Goal: Task Accomplishment & Management: Complete application form

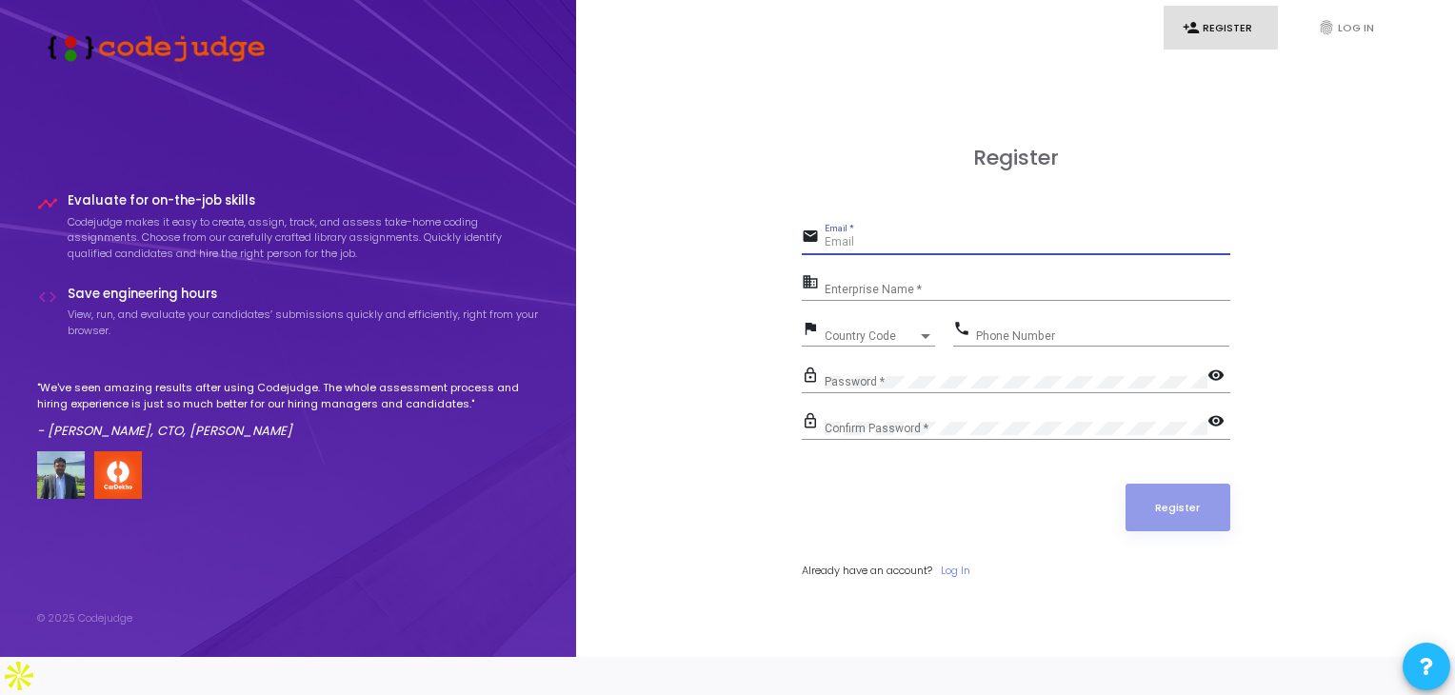
click at [944, 249] on input "Email *" at bounding box center [1027, 242] width 406 height 13
type input "[EMAIL_ADDRESS][DOMAIN_NAME]"
type input "07651898128"
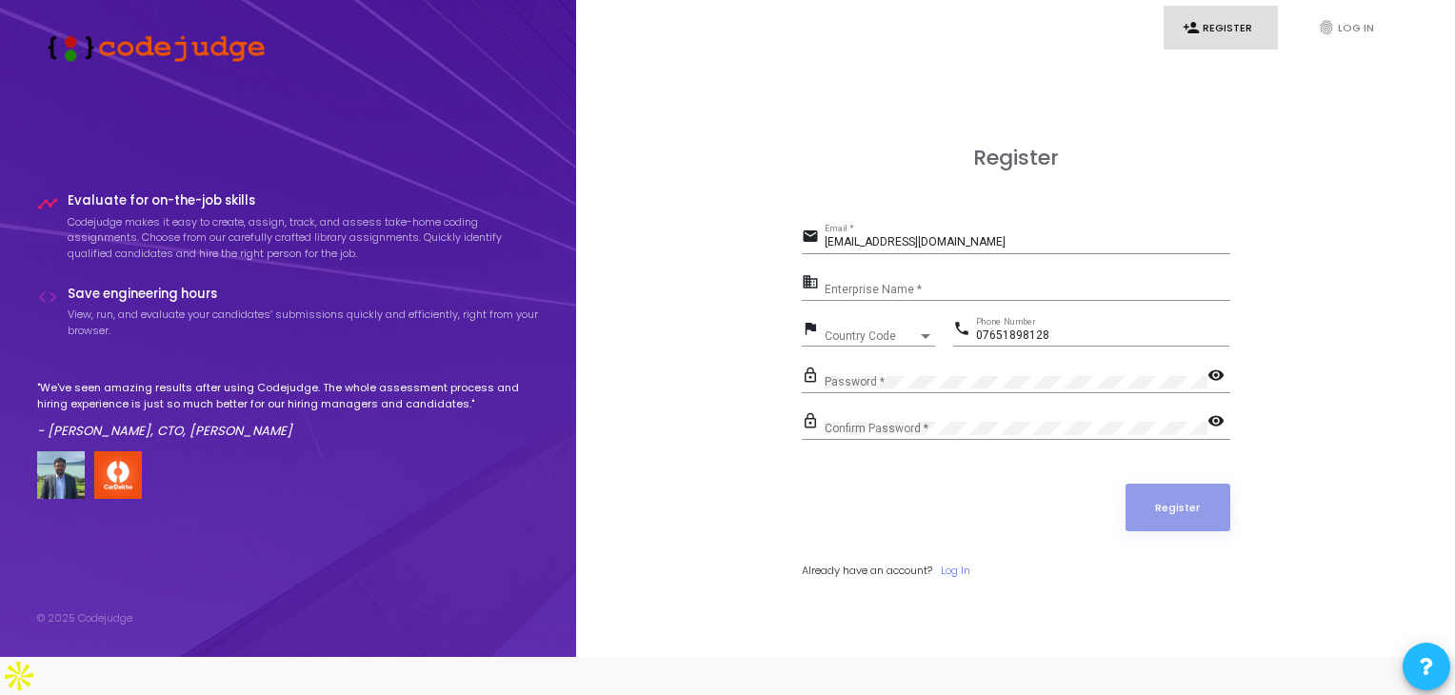
click at [998, 296] on div "Enterprise Name *" at bounding box center [1027, 285] width 406 height 30
type input "[PERSON_NAME]"
click at [925, 339] on div at bounding box center [926, 336] width 10 height 5
type input "+91"
click at [894, 354] on input "91" at bounding box center [939, 356] width 240 height 17
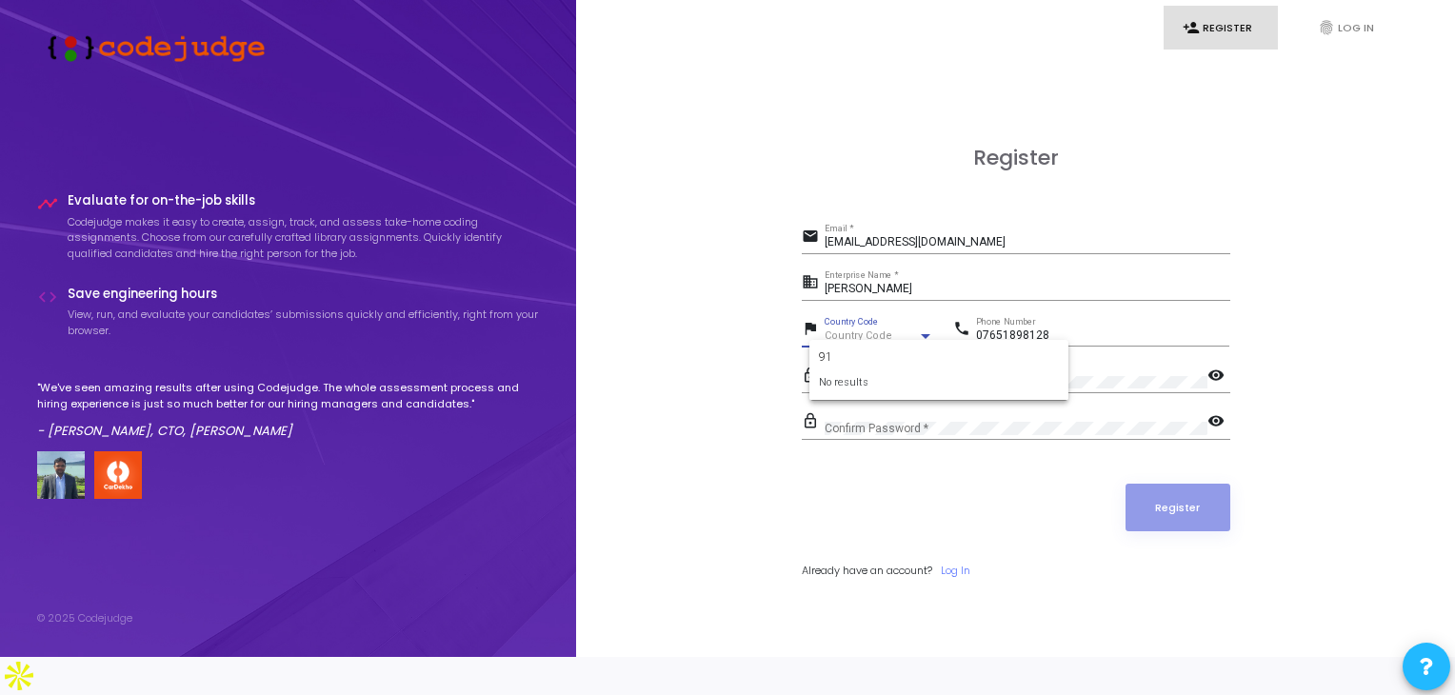
click at [894, 354] on input "91" at bounding box center [939, 356] width 240 height 17
click at [714, 376] on div at bounding box center [727, 347] width 1455 height 695
click at [1048, 531] on div "Register" at bounding box center [1016, 508] width 428 height 48
click at [881, 342] on span "Country Code" at bounding box center [870, 335] width 93 height 11
type input "9"
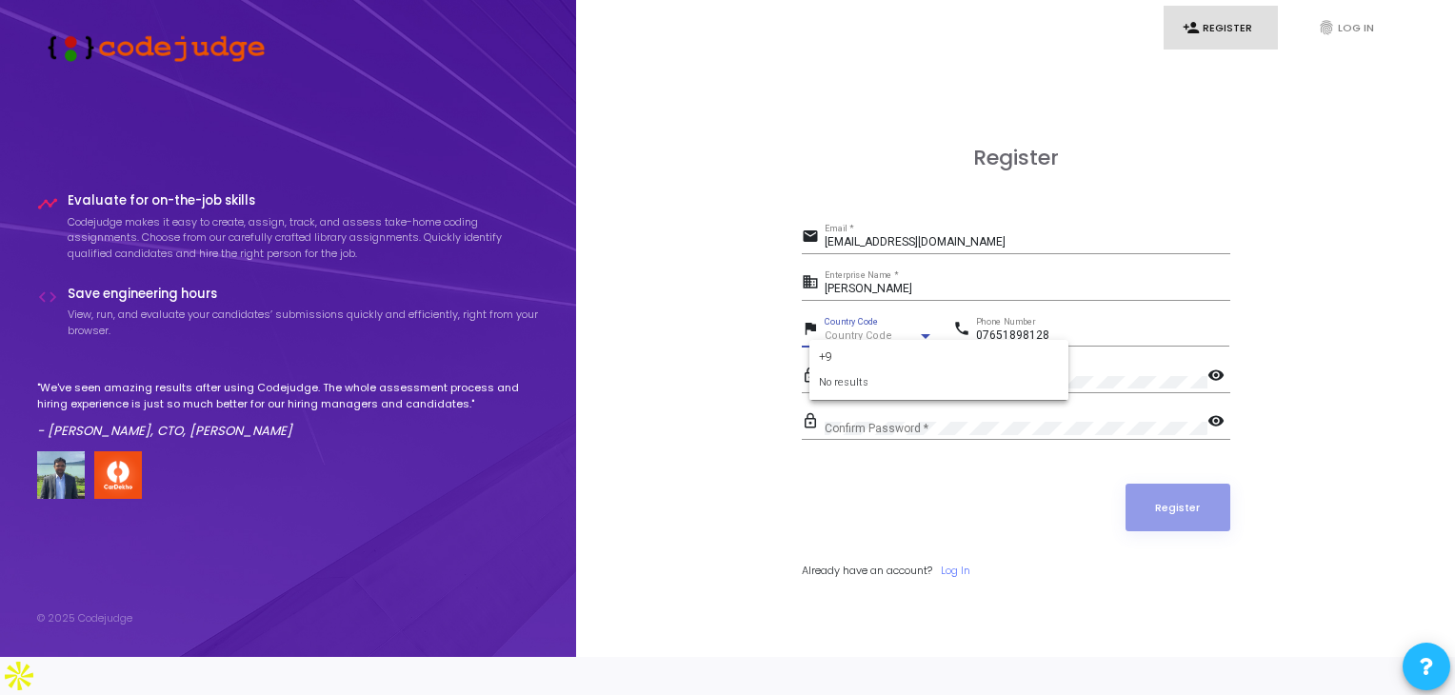
type input "+"
type input "indi"
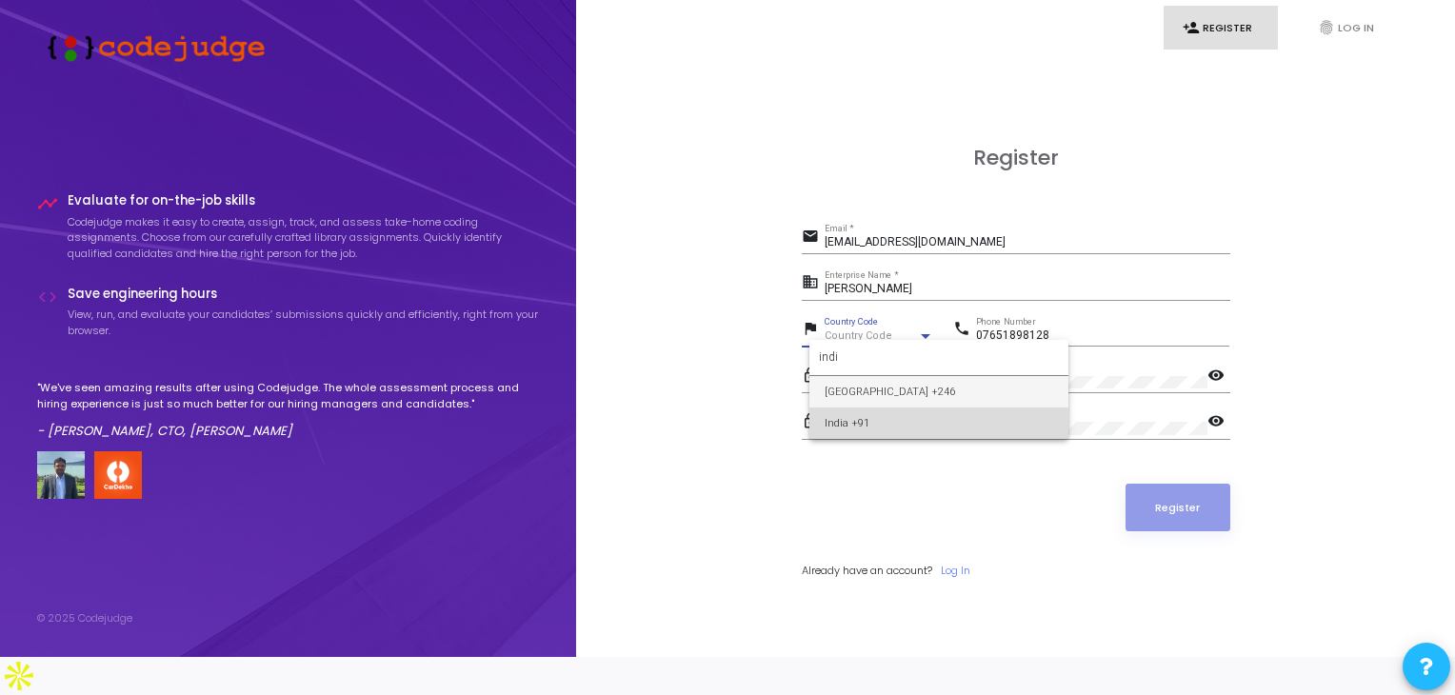
click at [896, 427] on span "India +91" at bounding box center [938, 422] width 228 height 31
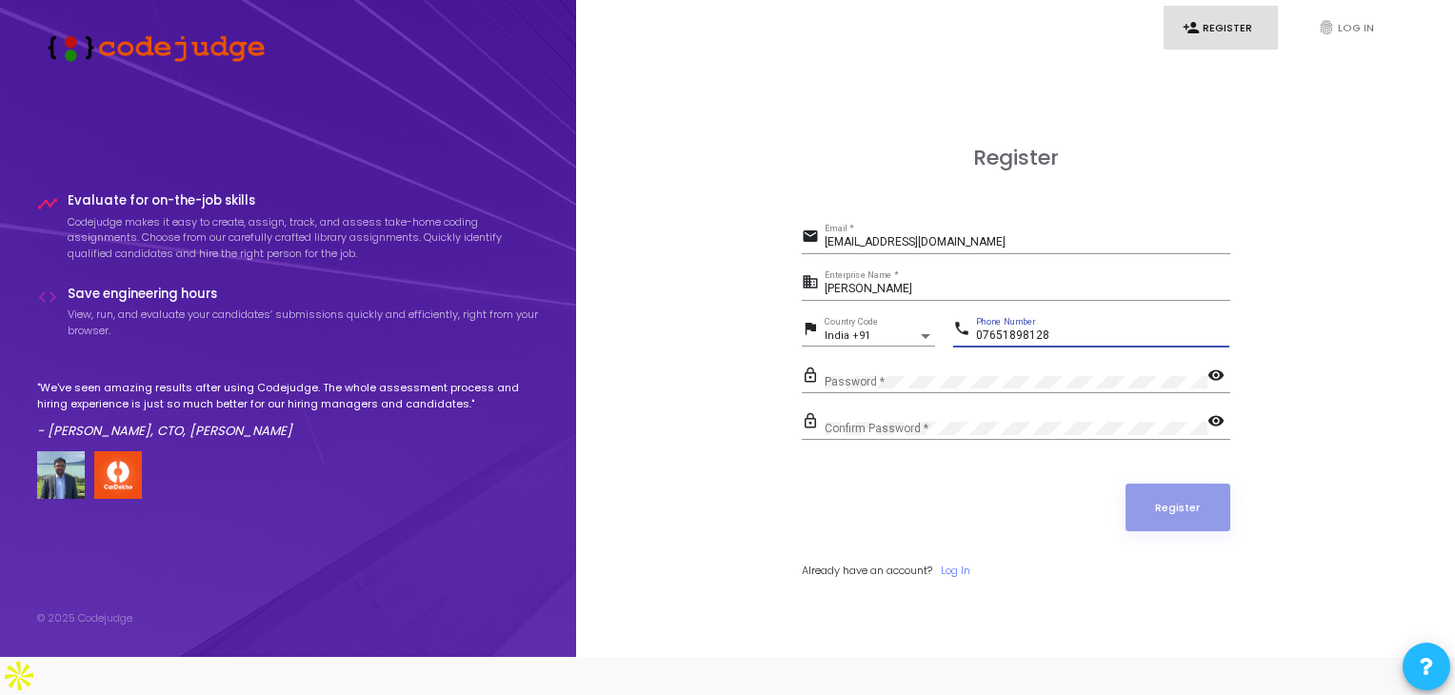
click at [980, 343] on input "07651898128" at bounding box center [1102, 335] width 253 height 13
type input "7651898128"
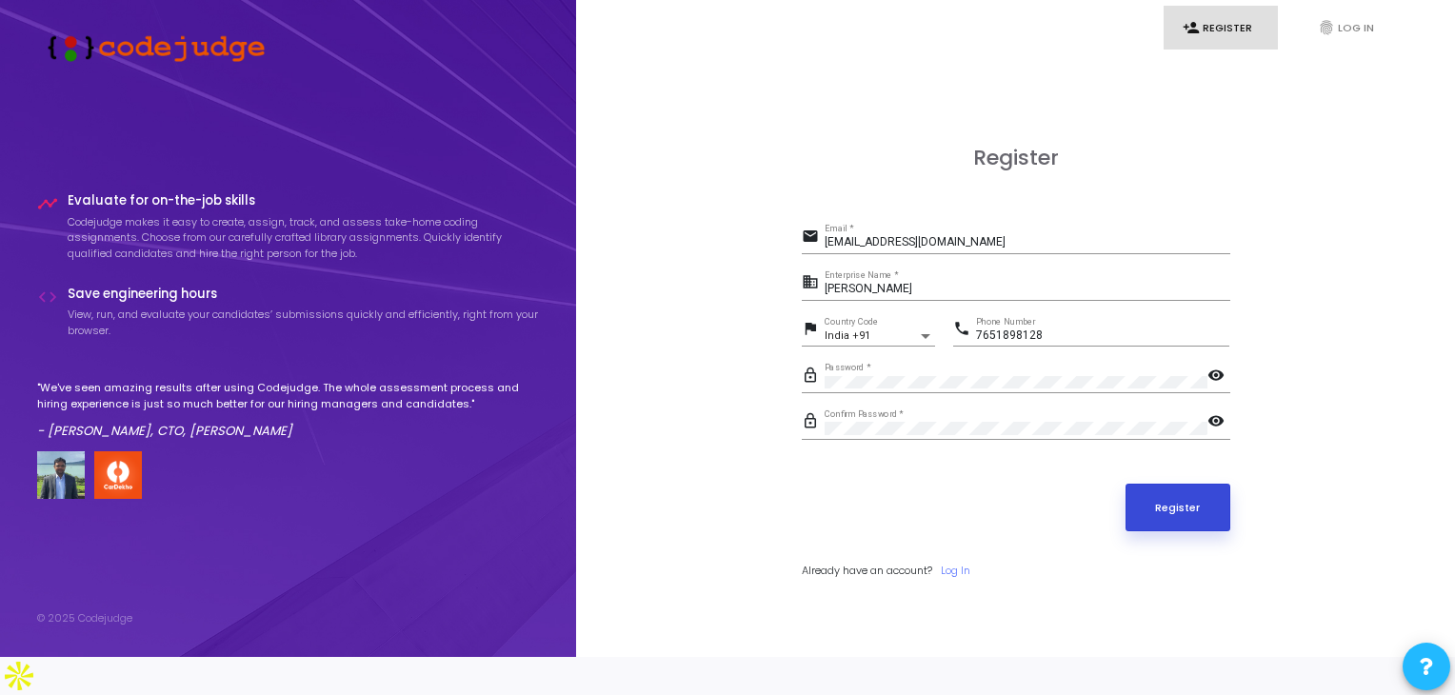
click at [1174, 529] on button "Register" at bounding box center [1177, 508] width 105 height 48
click at [1203, 531] on button "Register" at bounding box center [1177, 508] width 105 height 48
click at [1192, 530] on button "Register" at bounding box center [1177, 508] width 105 height 48
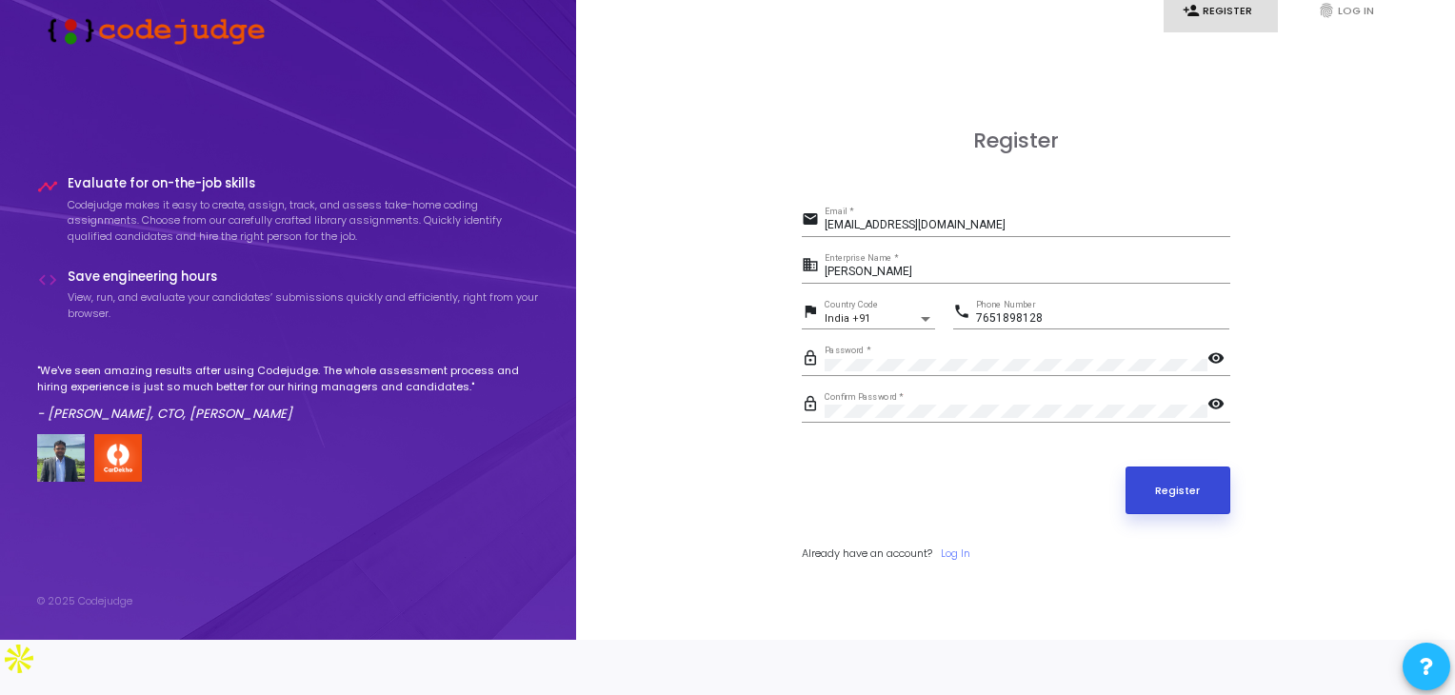
click at [1190, 482] on button "Register" at bounding box center [1177, 490] width 105 height 48
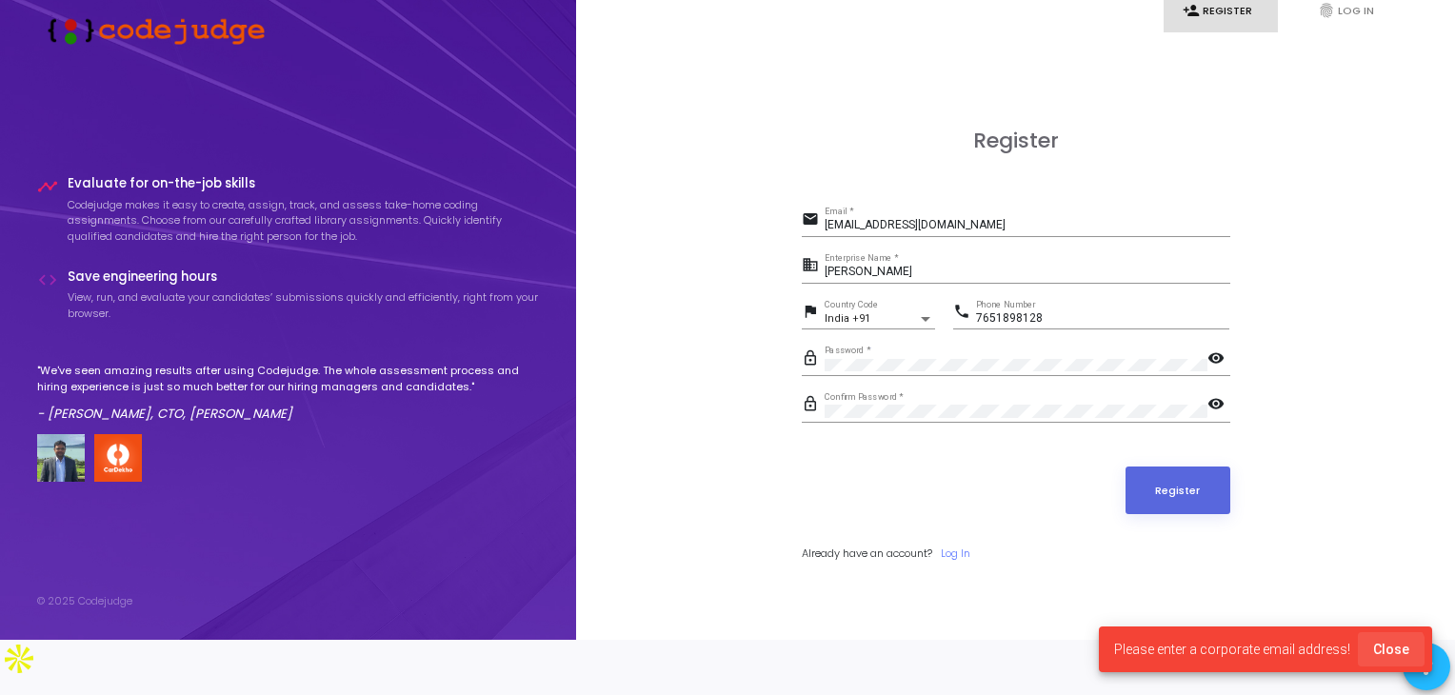
click at [1386, 652] on span "Close" at bounding box center [1391, 649] width 36 height 15
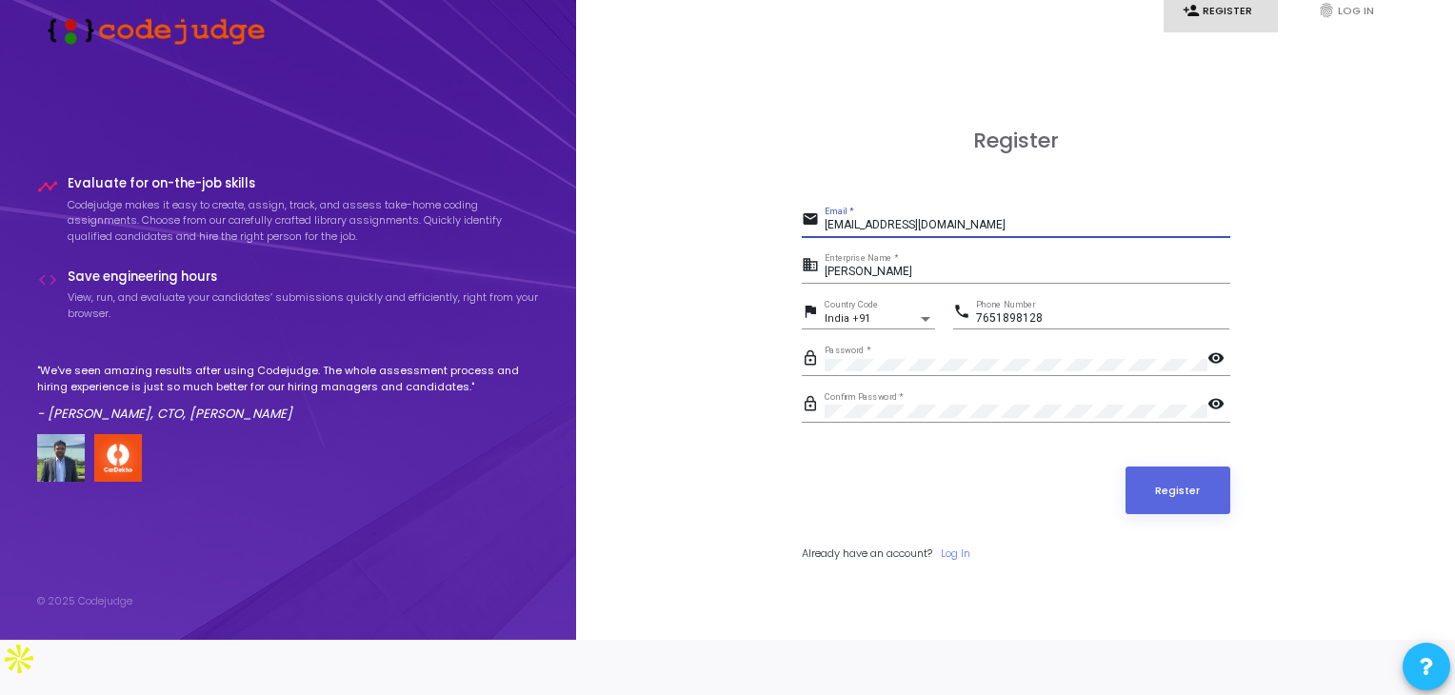
click at [1006, 219] on input "[EMAIL_ADDRESS][DOMAIN_NAME]" at bounding box center [1027, 225] width 406 height 13
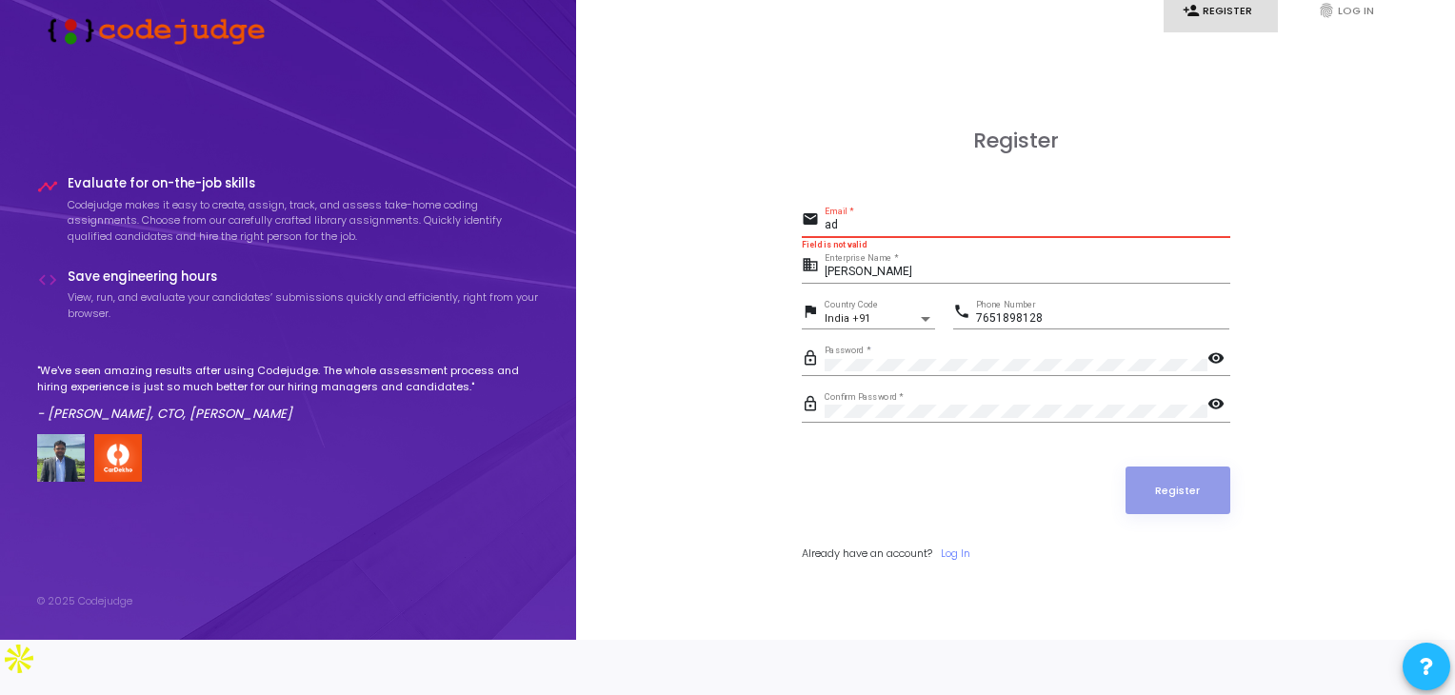
type input "a"
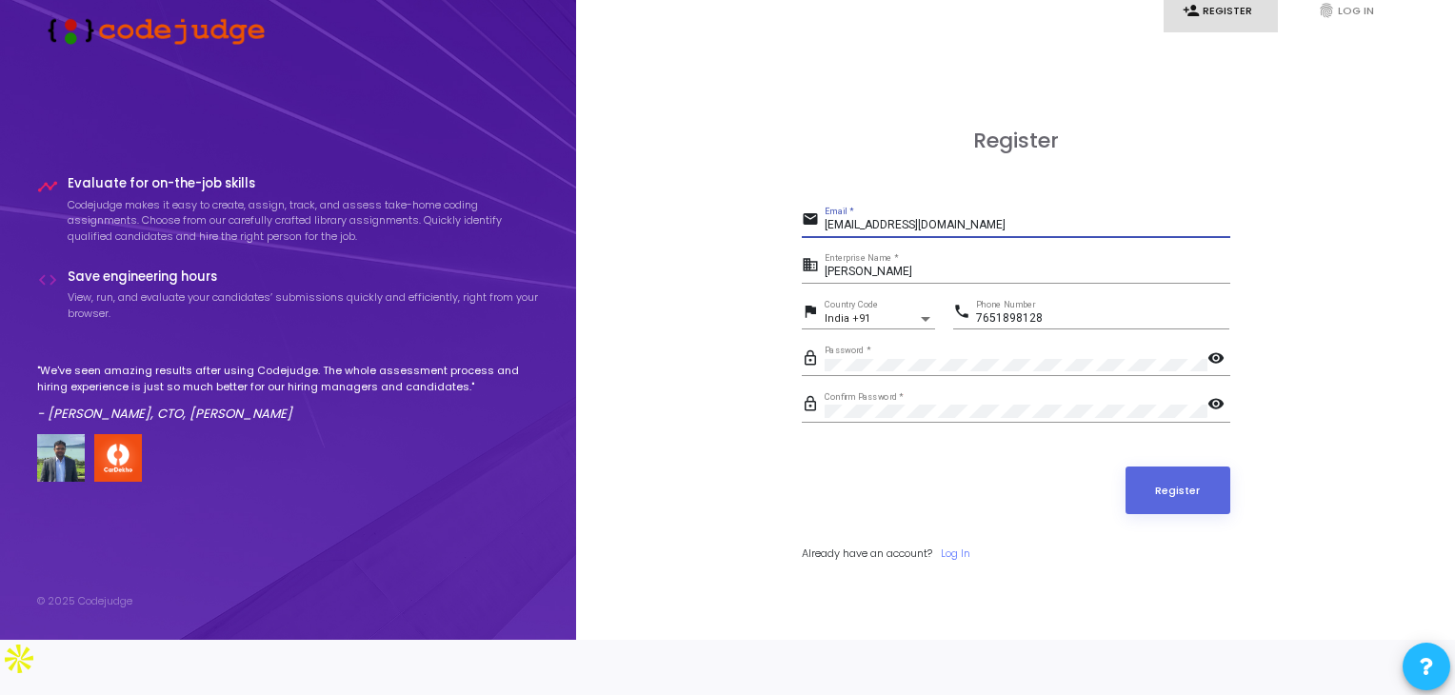
type input "[EMAIL_ADDRESS][DOMAIN_NAME]"
click at [1205, 480] on button "Register" at bounding box center [1177, 490] width 105 height 48
click at [963, 546] on link "Log In" at bounding box center [956, 554] width 30 height 16
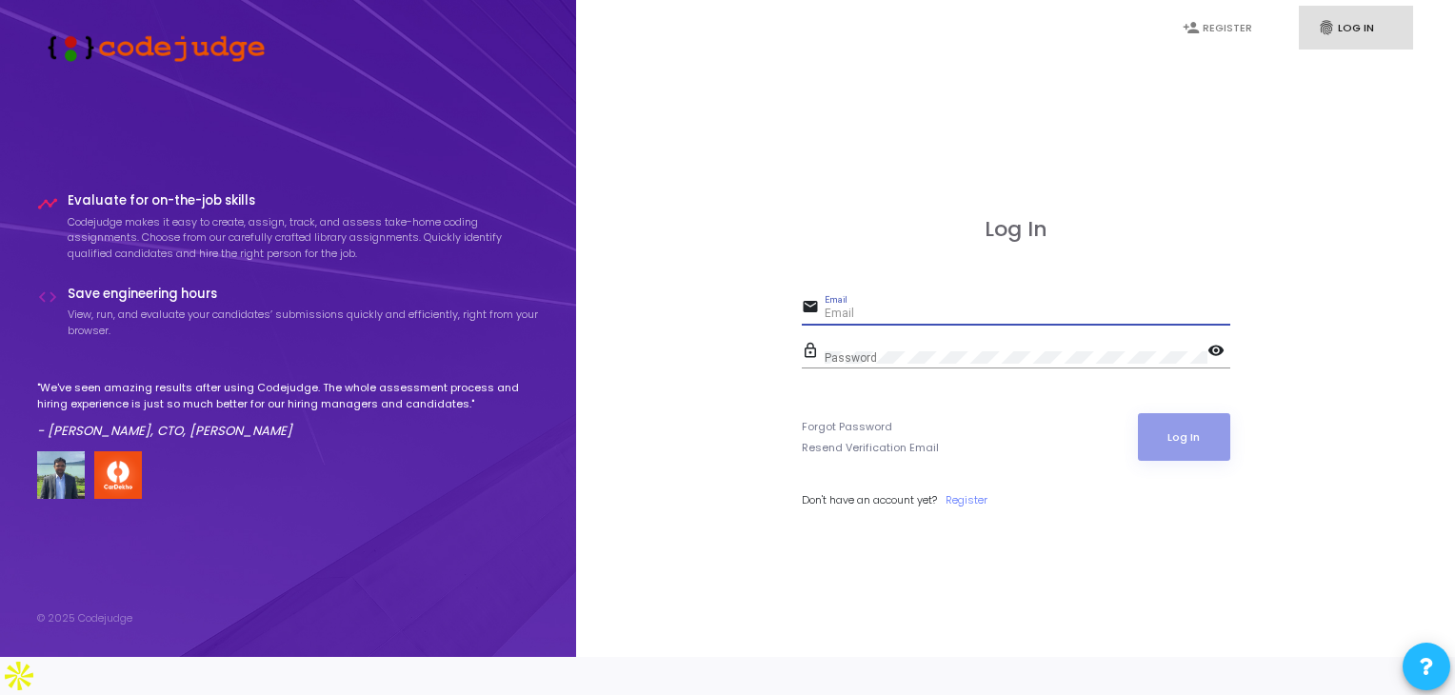
click at [981, 321] on input "Email" at bounding box center [1027, 314] width 406 height 13
paste input "[URL][DOMAIN_NAME]"
type input "[URL][DOMAIN_NAME]"
click at [929, 321] on input "Email" at bounding box center [1027, 314] width 406 height 13
type input "[EMAIL_ADDRESS][DOMAIN_NAME]"
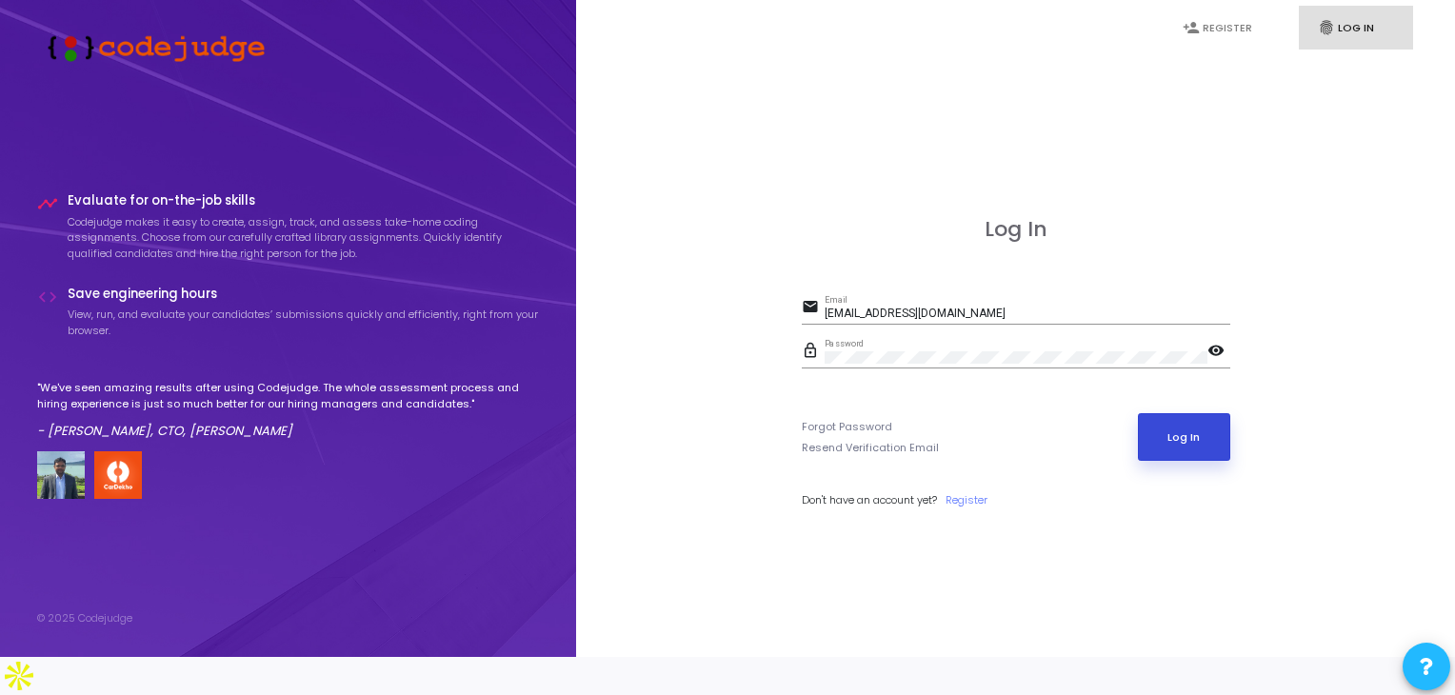
click at [1186, 459] on button "Log In" at bounding box center [1184, 437] width 92 height 48
